Goal: Transaction & Acquisition: Book appointment/travel/reservation

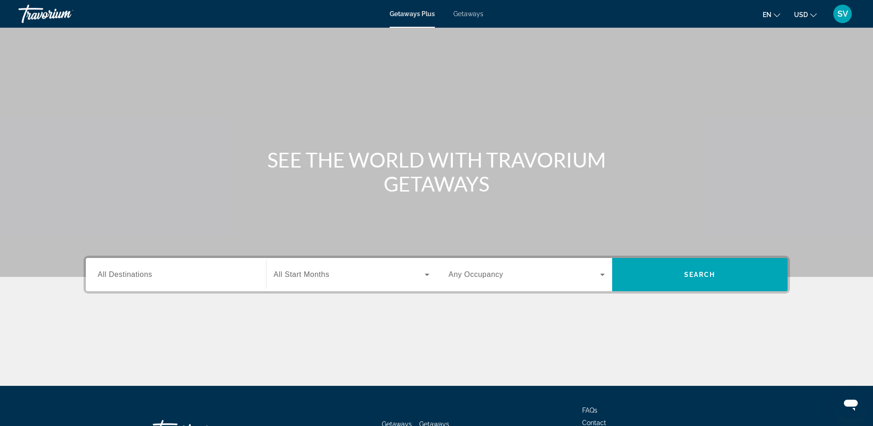
click at [472, 13] on span "Getaways" at bounding box center [468, 13] width 30 height 7
click at [134, 273] on span "All Destinations" at bounding box center [125, 275] width 54 height 8
click at [134, 273] on input "Destination All Destinations" at bounding box center [176, 275] width 156 height 11
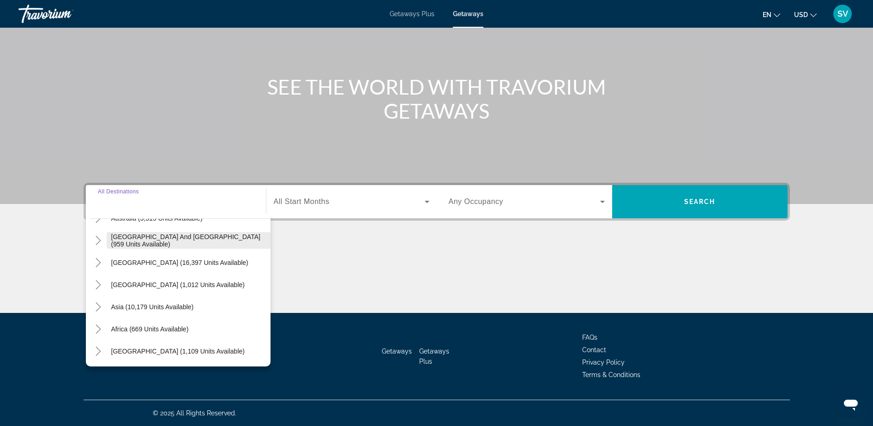
scroll to position [150, 0]
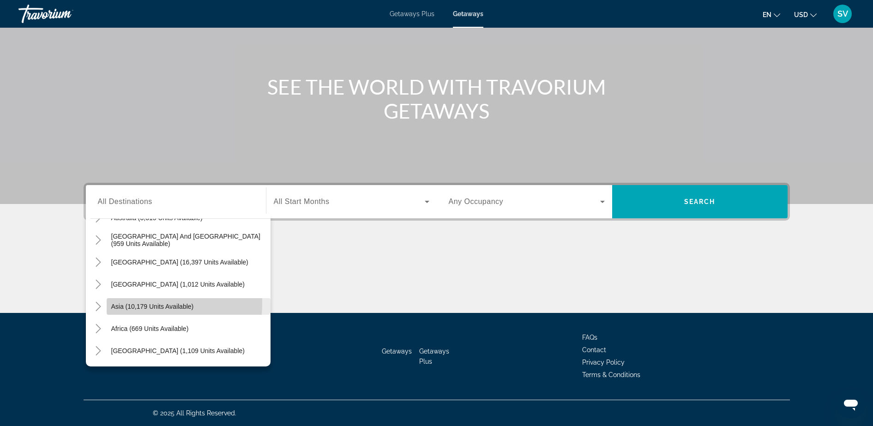
click at [122, 303] on span "Asia (10,179 units available)" at bounding box center [152, 306] width 83 height 7
type input "**********"
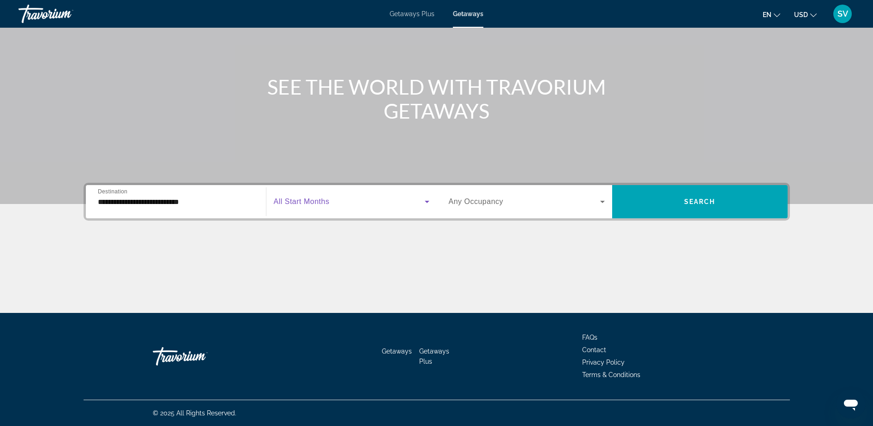
click at [320, 196] on span "Search widget" at bounding box center [349, 201] width 151 height 11
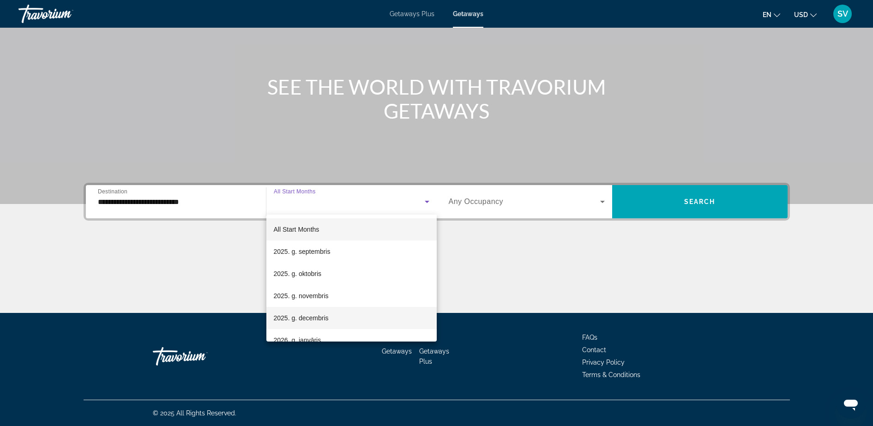
click at [304, 316] on span "2025. g. decembris" at bounding box center [301, 318] width 55 height 11
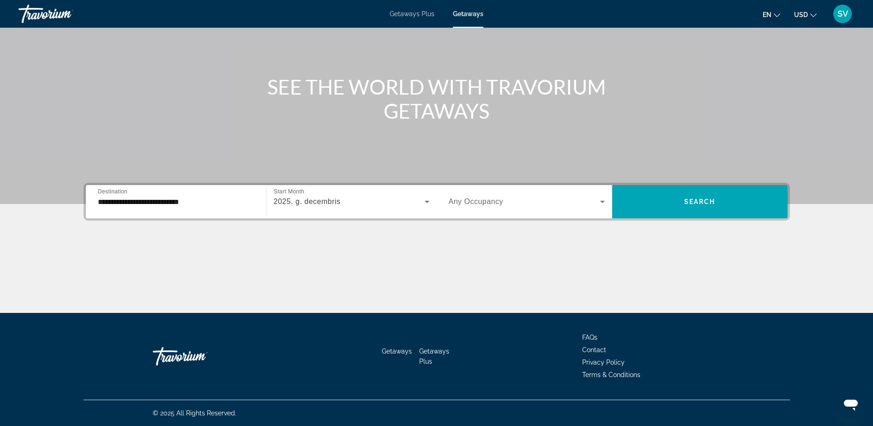
click at [486, 201] on span "Any Occupancy" at bounding box center [476, 202] width 55 height 8
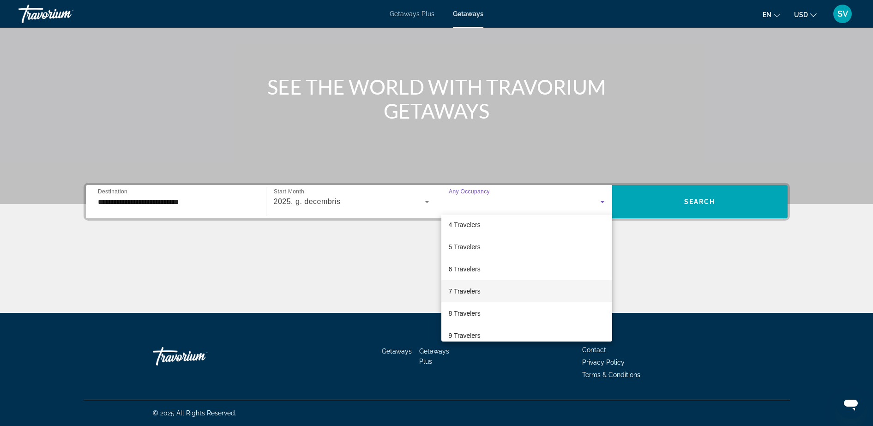
scroll to position [44, 0]
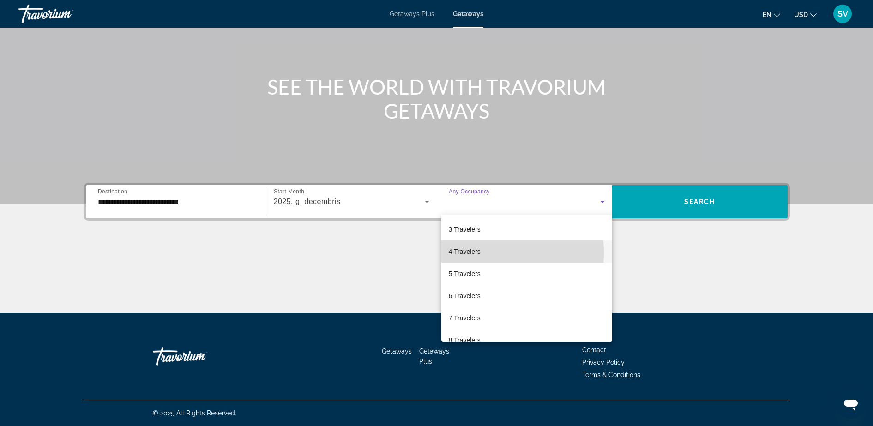
click at [478, 253] on span "4 Travelers" at bounding box center [465, 251] width 32 height 11
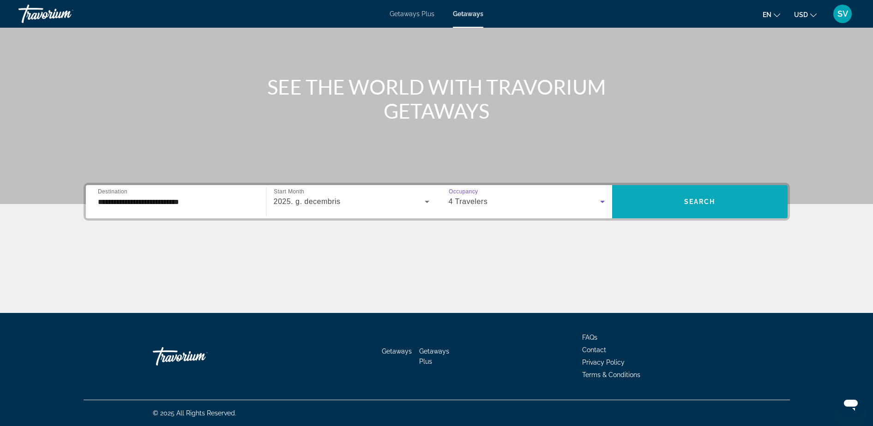
click at [675, 202] on span "Search widget" at bounding box center [699, 202] width 175 height 22
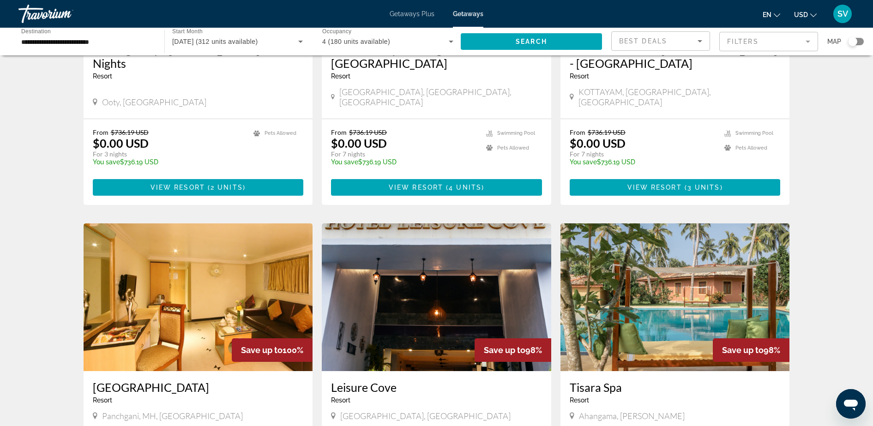
scroll to position [866, 0]
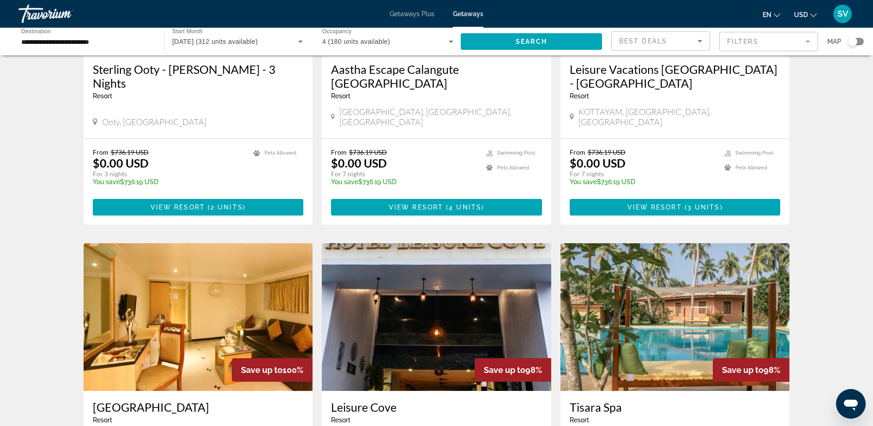
click at [699, 266] on img "Main content" at bounding box center [674, 317] width 229 height 148
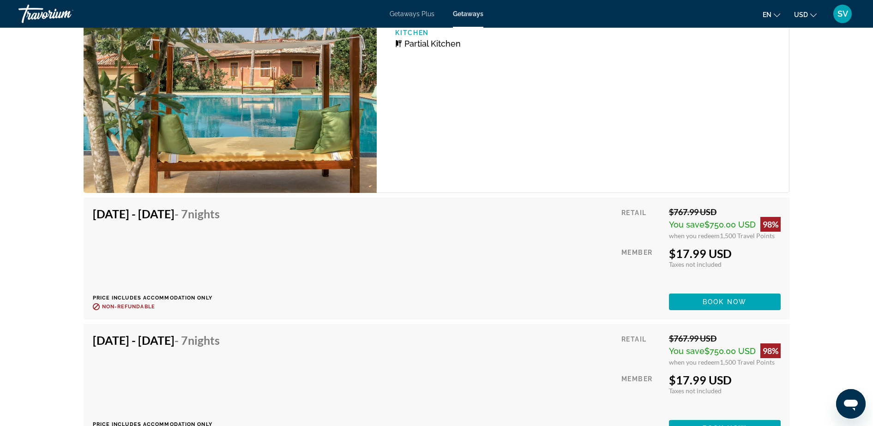
scroll to position [1558, 0]
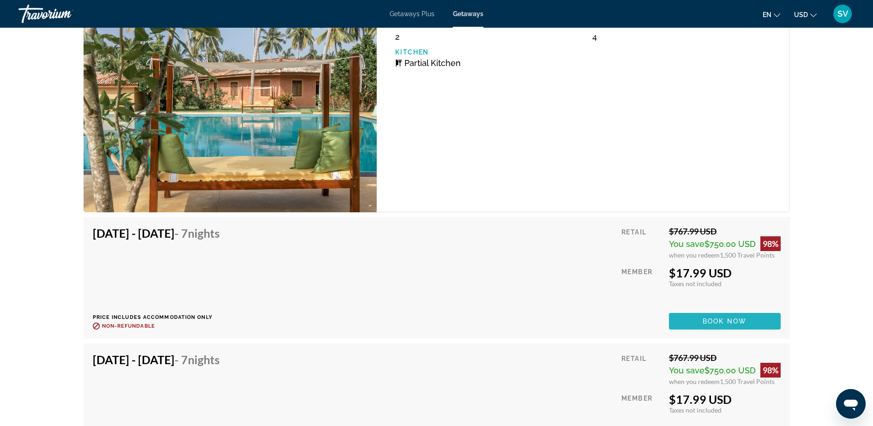
click at [719, 320] on span "Book now" at bounding box center [725, 321] width 44 height 7
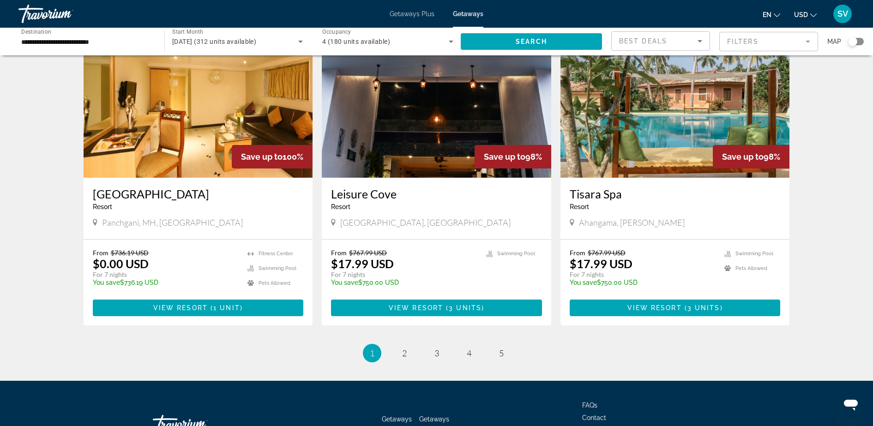
scroll to position [1109, 0]
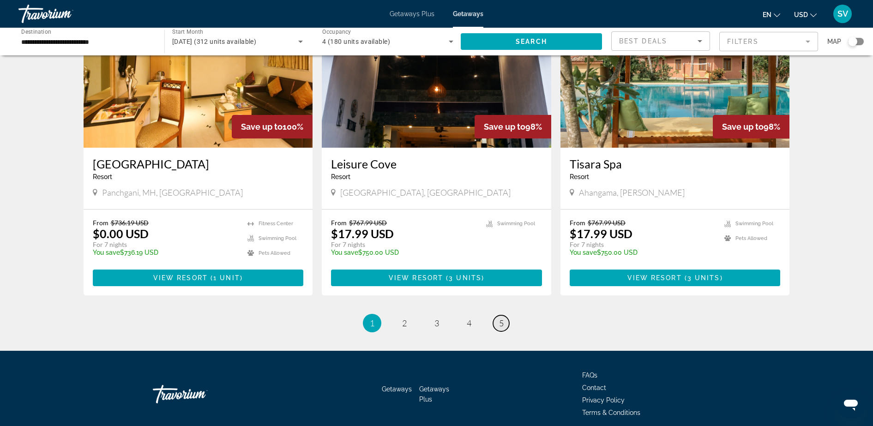
click at [502, 318] on span "5" at bounding box center [501, 323] width 5 height 10
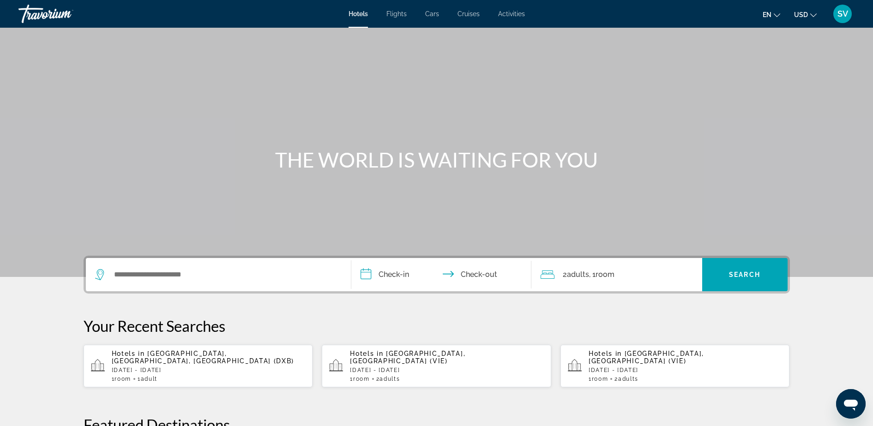
click at [844, 13] on span "SV" at bounding box center [842, 13] width 11 height 9
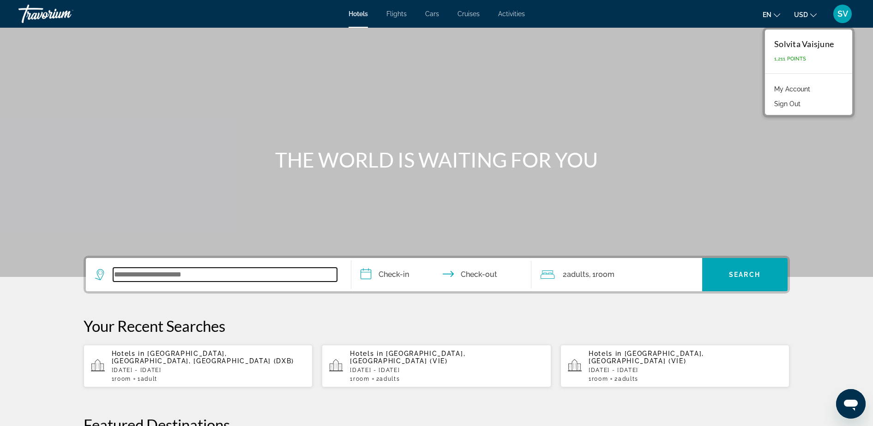
click at [156, 271] on input "Search widget" at bounding box center [225, 275] width 224 height 14
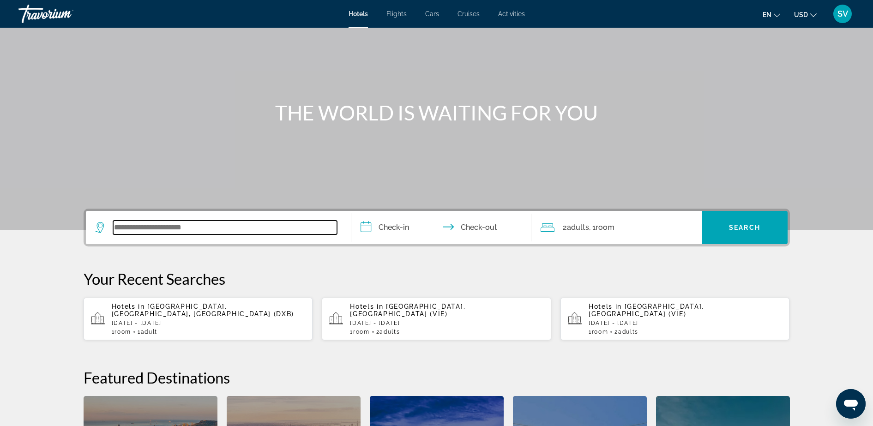
scroll to position [226, 0]
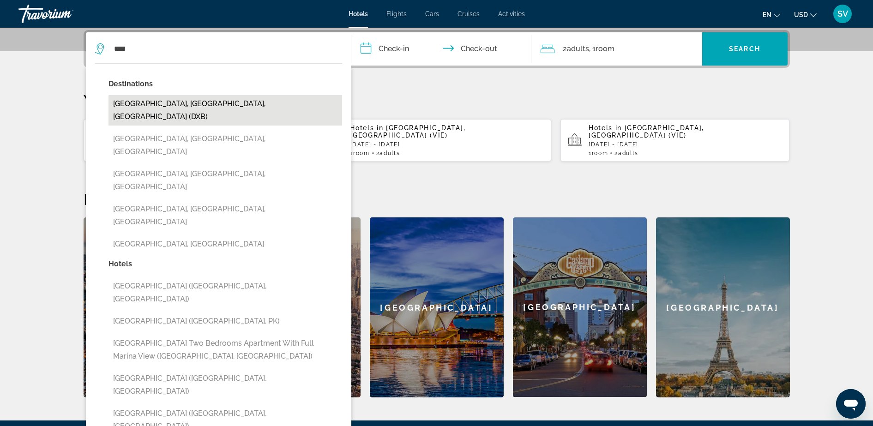
click at [144, 105] on button "[GEOGRAPHIC_DATA], [GEOGRAPHIC_DATA], [GEOGRAPHIC_DATA] (DXB)" at bounding box center [225, 110] width 234 height 30
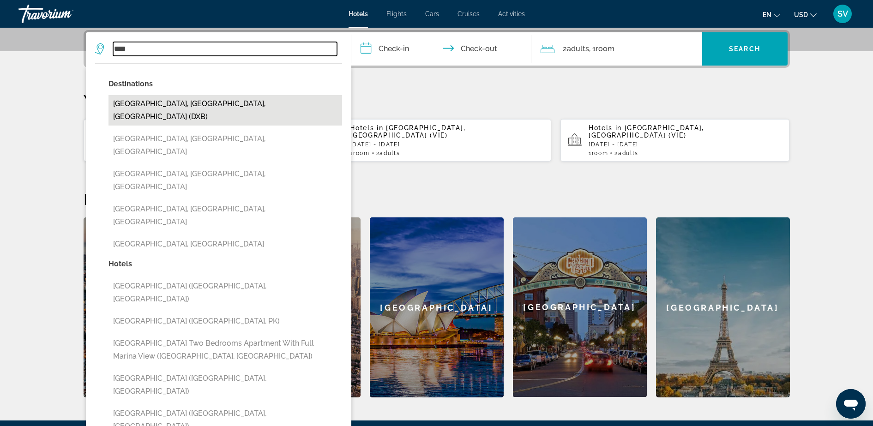
type input "**********"
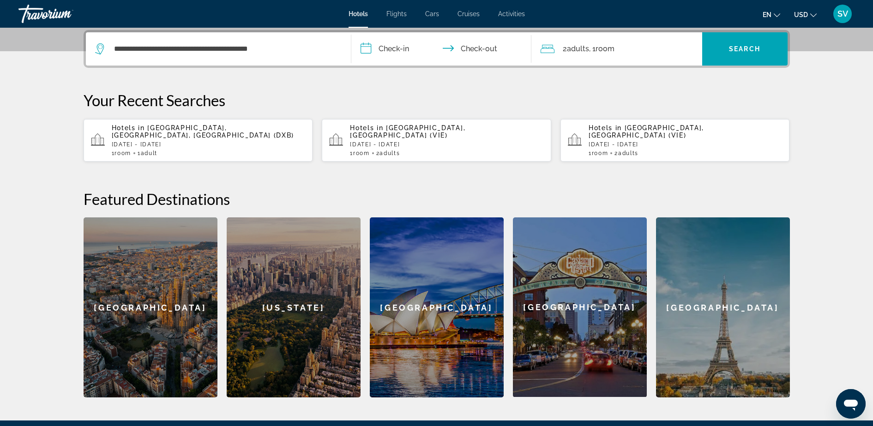
click at [398, 46] on input "**********" at bounding box center [443, 50] width 184 height 36
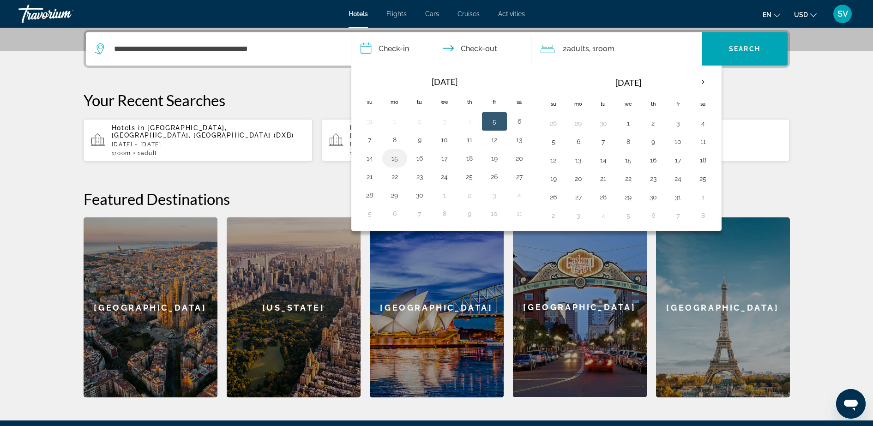
click at [390, 157] on button "15" at bounding box center [394, 158] width 15 height 13
click at [420, 158] on button "16" at bounding box center [419, 158] width 15 height 13
type input "**********"
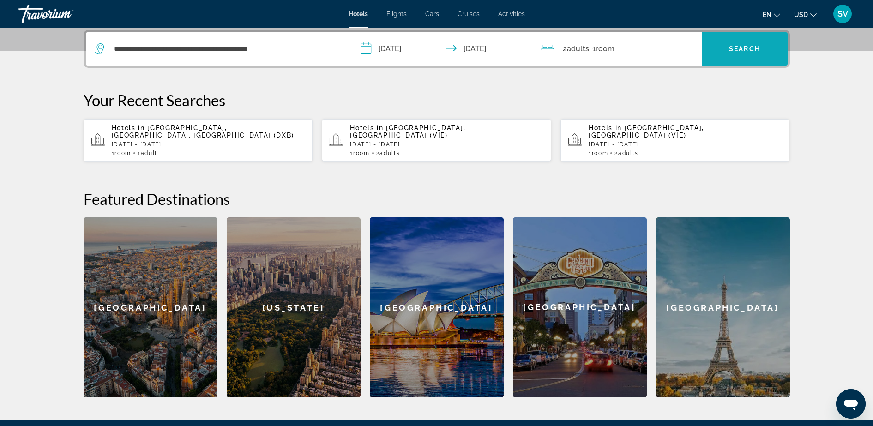
click at [745, 54] on span "Search widget" at bounding box center [744, 49] width 85 height 22
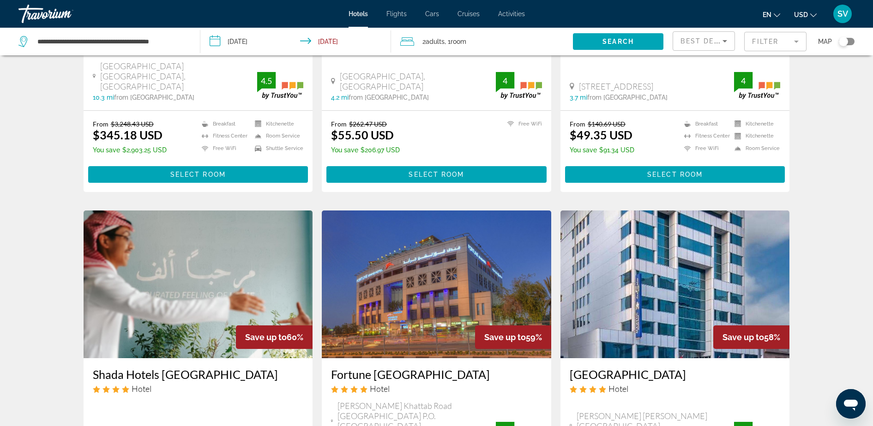
scroll to position [289, 0]
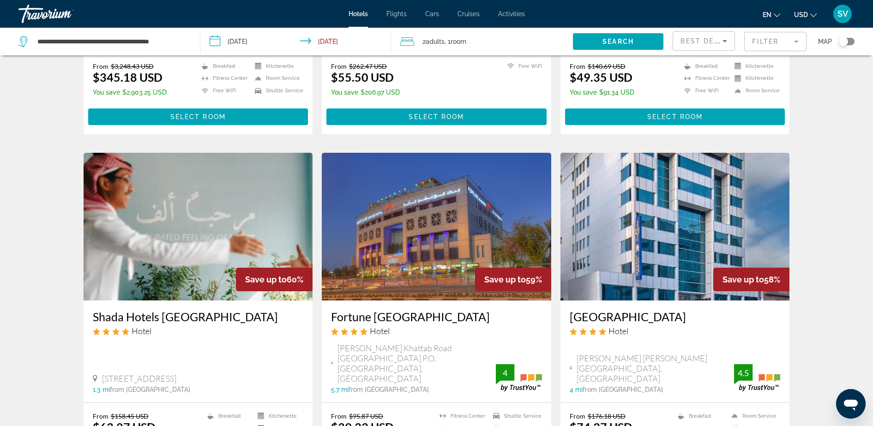
click at [462, 202] on img "Main content" at bounding box center [436, 227] width 229 height 148
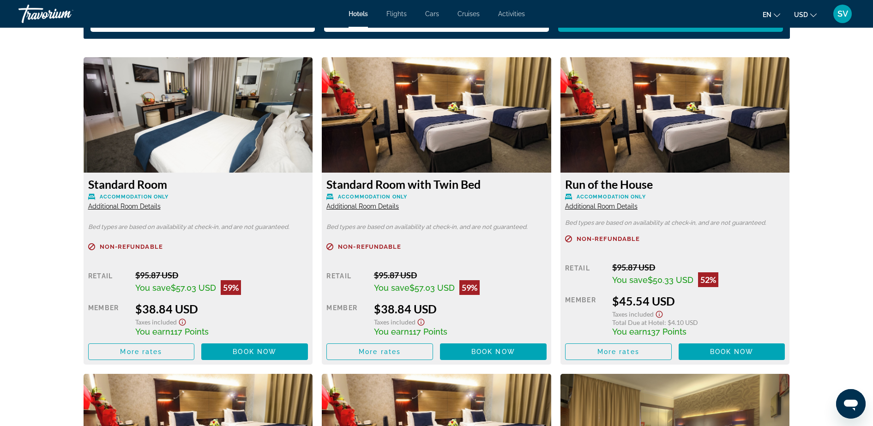
scroll to position [1270, 0]
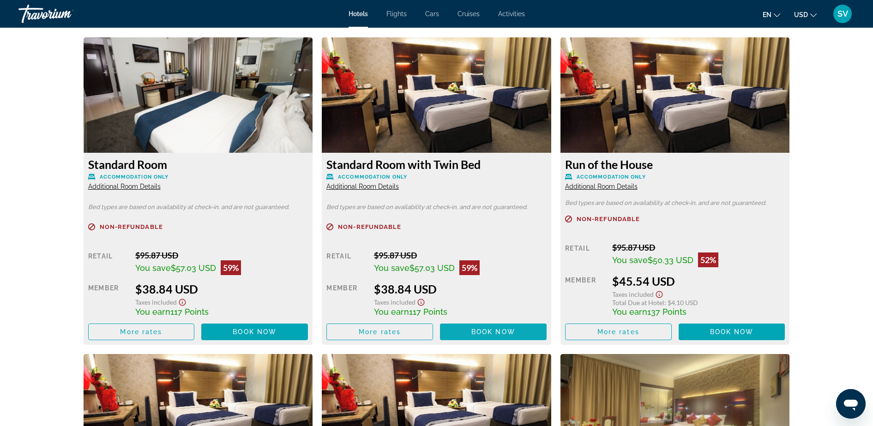
click at [492, 335] on span "Book now" at bounding box center [493, 331] width 44 height 7
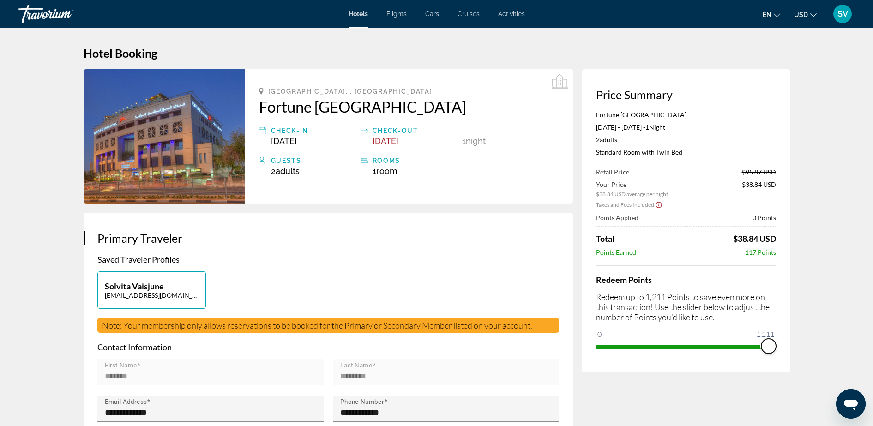
drag, startPoint x: 604, startPoint y: 333, endPoint x: 784, endPoint y: 342, distance: 180.3
click at [783, 342] on div "Price Summary Fortune Grand Hotel Deira Sep 15, 2025 - Sep 16, 2025 - 1 Night N…" at bounding box center [686, 220] width 208 height 303
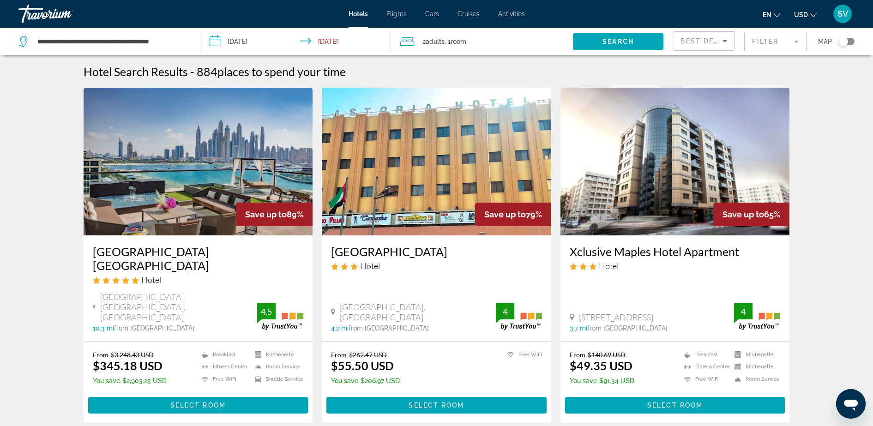
click at [397, 12] on span "Flights" at bounding box center [396, 13] width 20 height 7
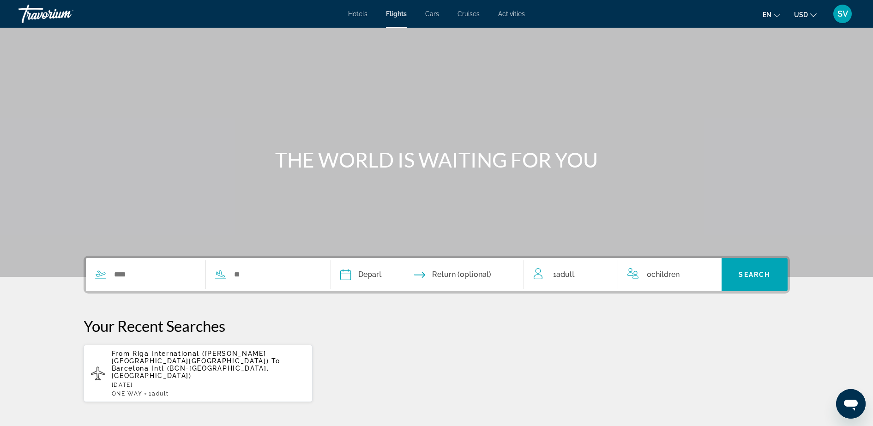
click at [436, 13] on span "Cars" at bounding box center [432, 13] width 14 height 7
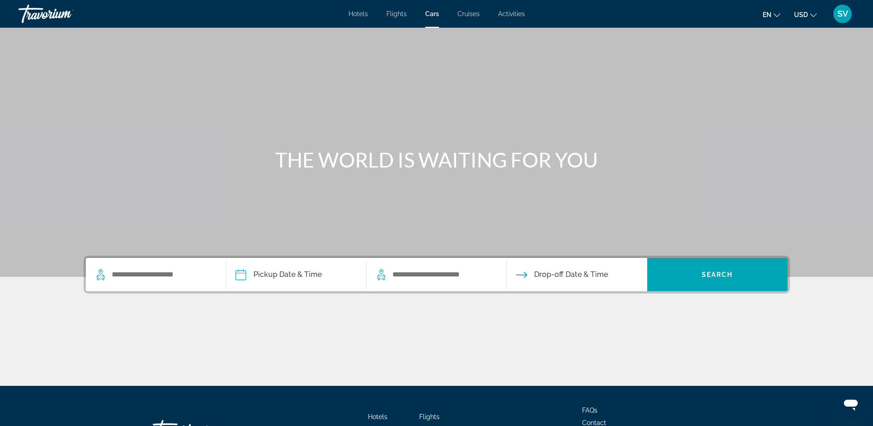
click at [470, 15] on span "Cruises" at bounding box center [469, 13] width 22 height 7
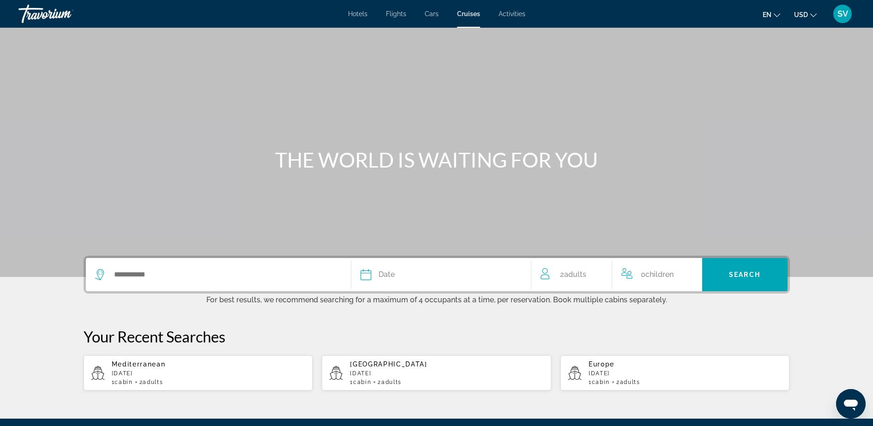
click at [509, 19] on div "Hotels Flights Cars Cruises Activities Hotels Flights Cars Cruises Activities e…" at bounding box center [436, 14] width 873 height 24
click at [510, 13] on span "Activities" at bounding box center [512, 13] width 27 height 7
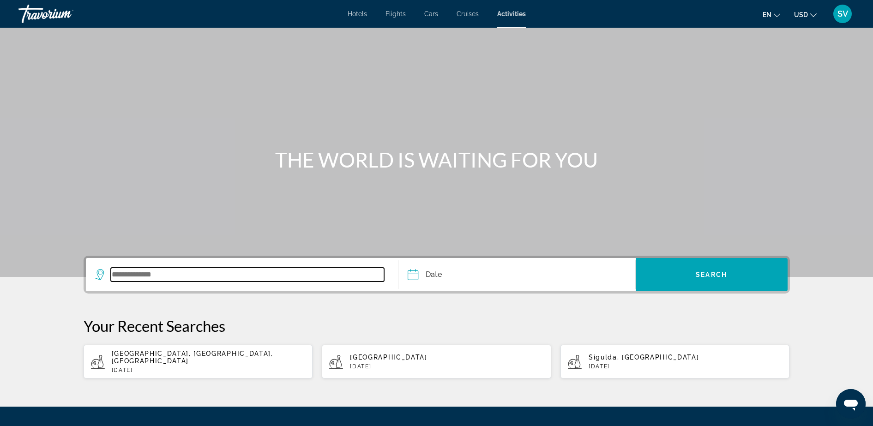
click at [150, 273] on input "Search widget" at bounding box center [248, 275] width 274 height 14
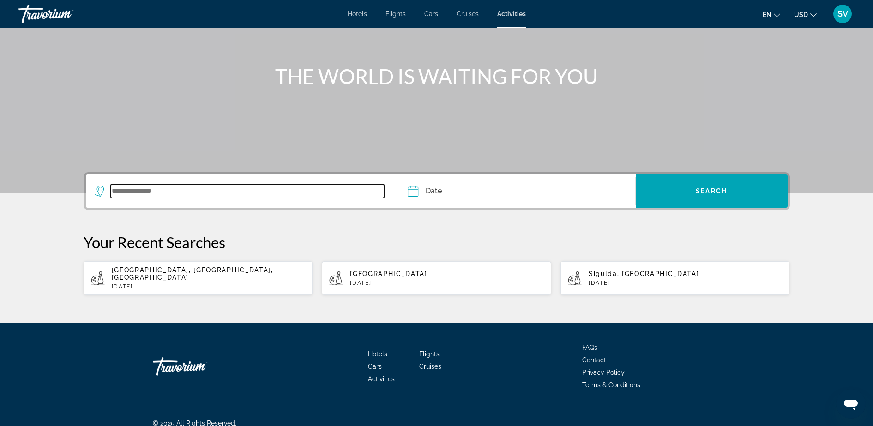
scroll to position [86, 0]
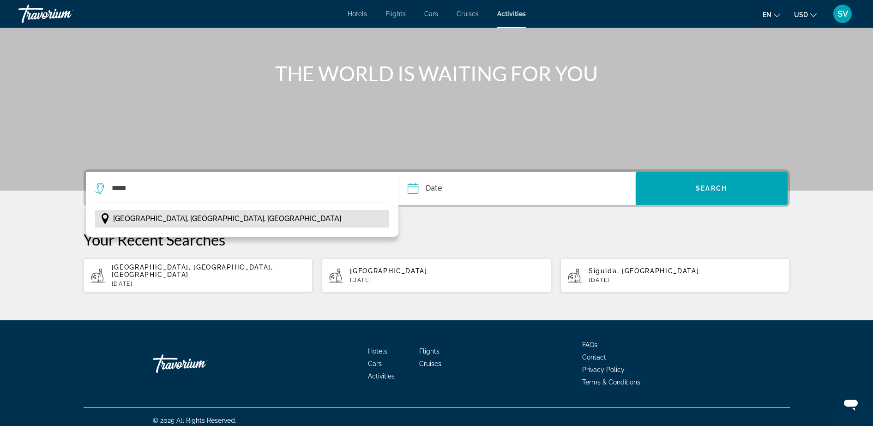
click at [139, 216] on span "Barcelona, Catalonia, Spain" at bounding box center [227, 218] width 228 height 13
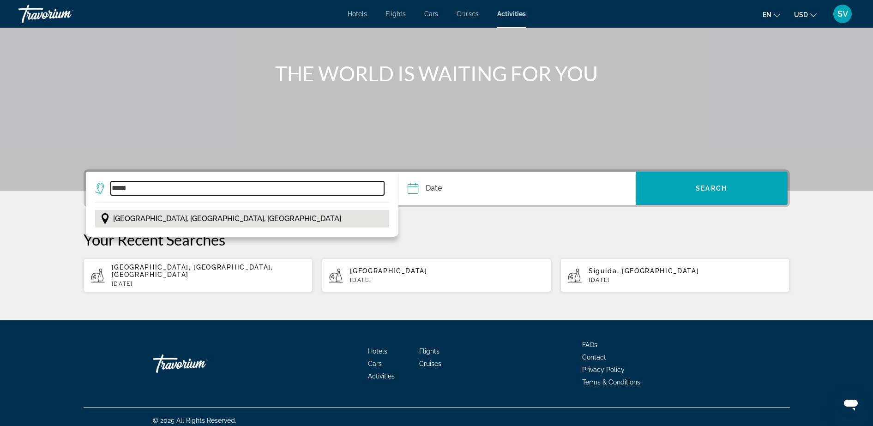
type input "**********"
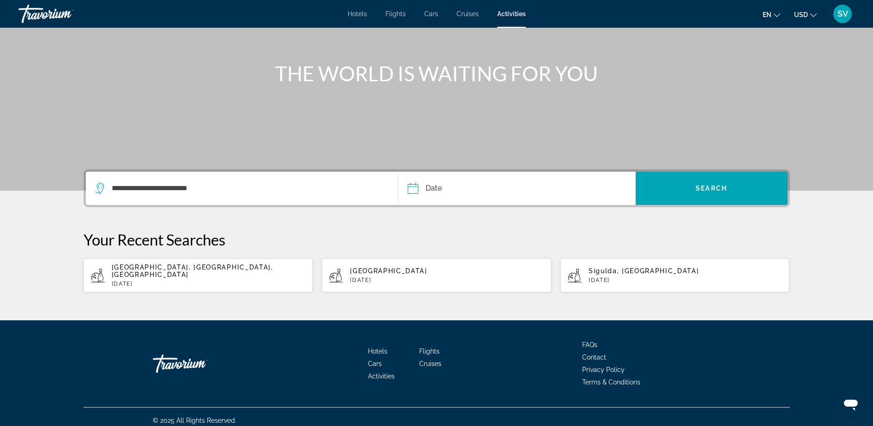
click at [438, 189] on input "Date" at bounding box center [463, 190] width 117 height 36
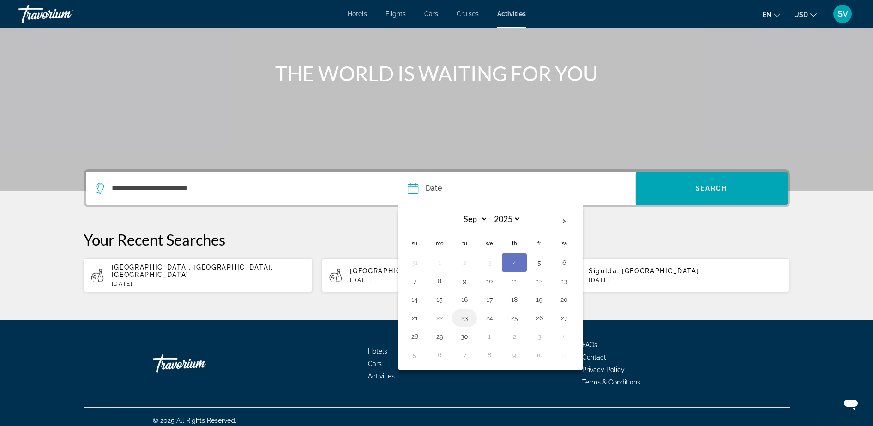
click at [467, 316] on button "23" at bounding box center [464, 318] width 15 height 13
type input "**********"
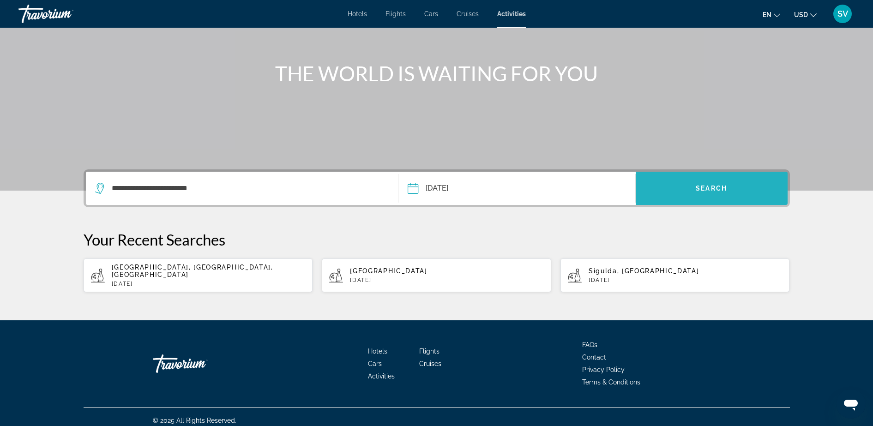
click at [701, 197] on span "Search widget" at bounding box center [712, 188] width 152 height 22
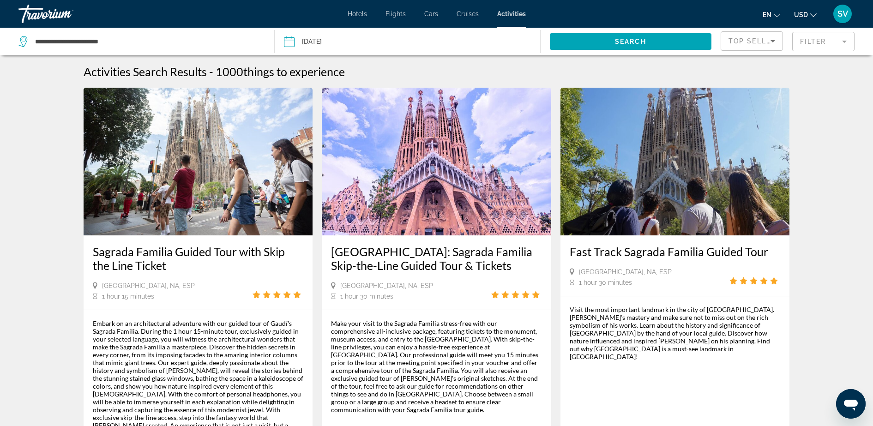
click at [775, 42] on icon "Sort by" at bounding box center [772, 41] width 11 height 11
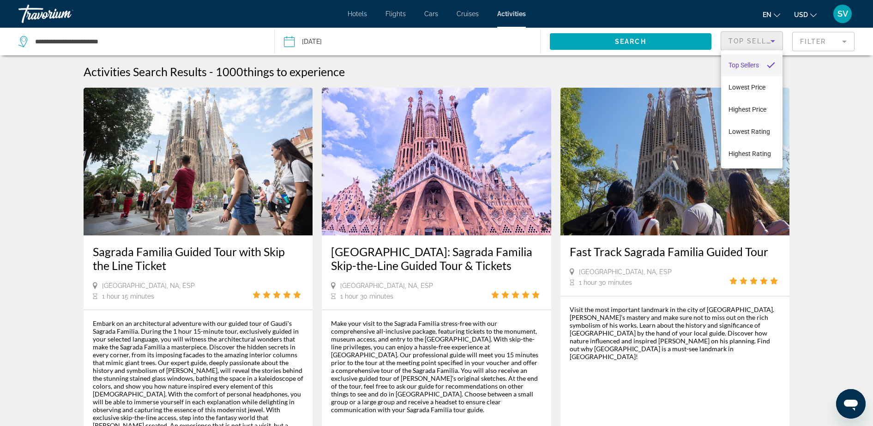
click at [27, 118] on div at bounding box center [436, 213] width 873 height 426
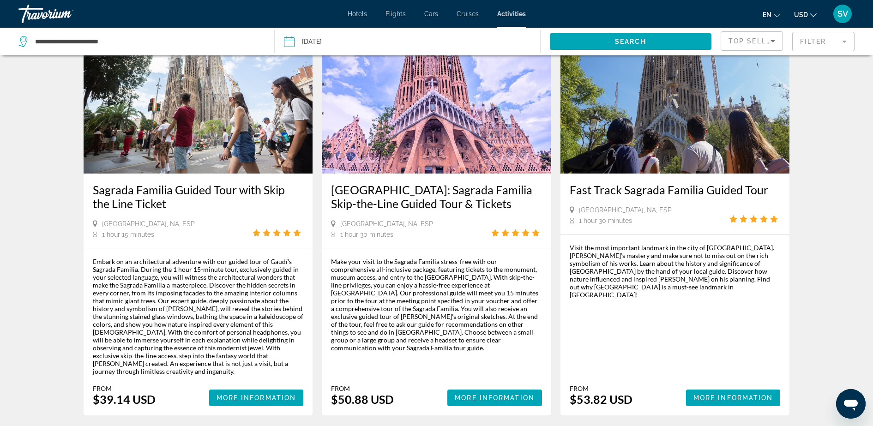
scroll to position [58, 0]
